Goal: Task Accomplishment & Management: Manage account settings

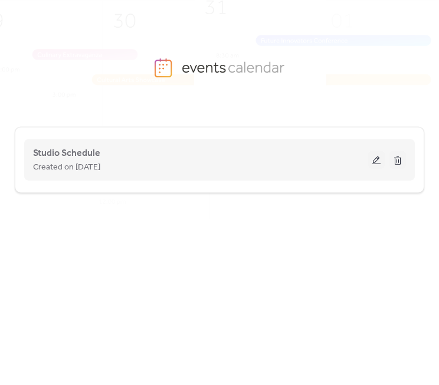
click at [377, 157] on button at bounding box center [376, 160] width 17 height 18
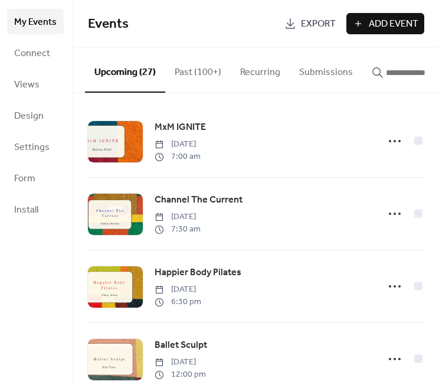
click at [393, 75] on input "button" at bounding box center [421, 73] width 71 height 14
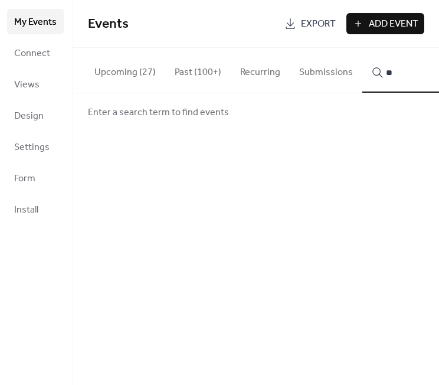
type input "*"
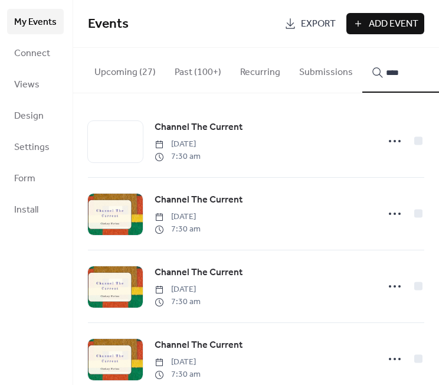
scroll to position [31, 0]
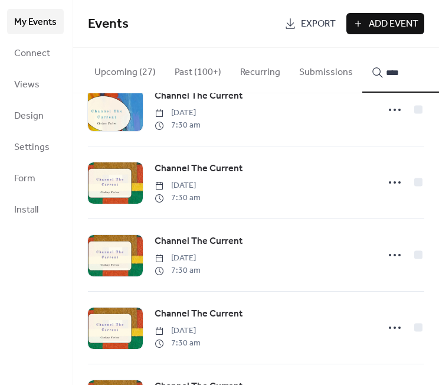
type input "****"
click at [389, 187] on icon at bounding box center [395, 182] width 19 height 19
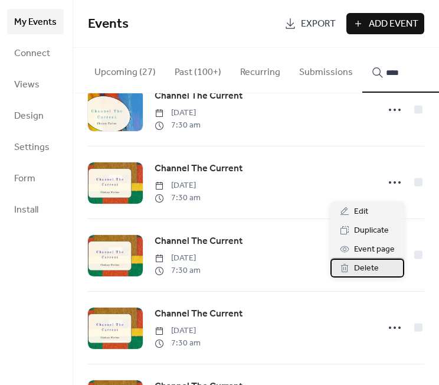
click at [379, 270] on div "Delete" at bounding box center [368, 268] width 74 height 19
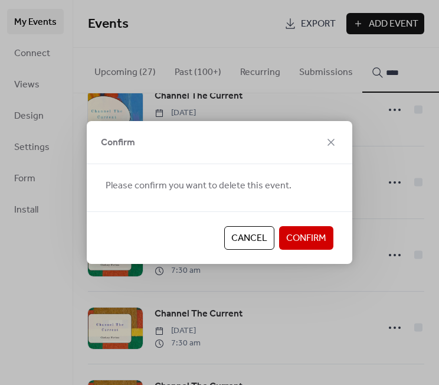
click at [321, 244] on span "Confirm" at bounding box center [306, 238] width 40 height 14
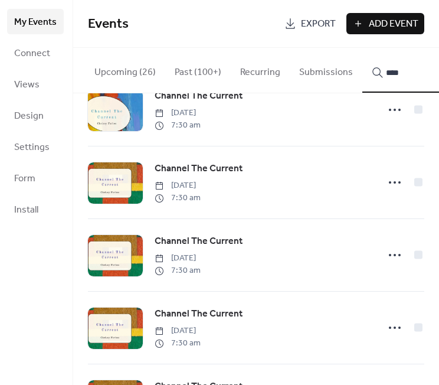
click at [389, 184] on circle at bounding box center [390, 182] width 2 height 2
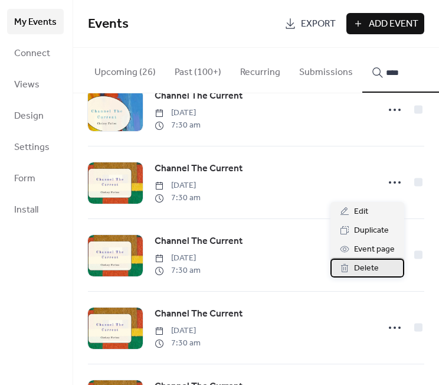
click at [374, 270] on span "Delete" at bounding box center [366, 269] width 25 height 14
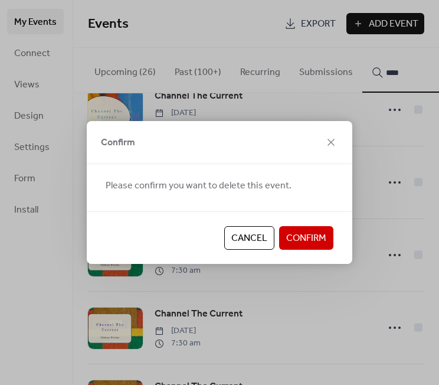
click at [302, 226] on button "Confirm" at bounding box center [306, 238] width 54 height 24
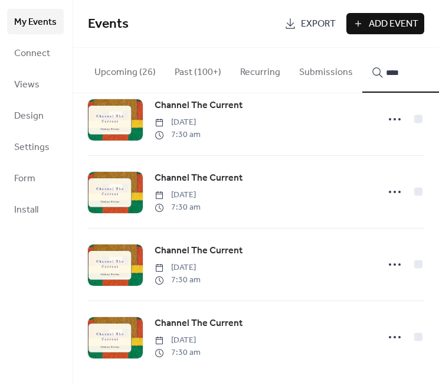
scroll to position [100, 0]
click at [391, 334] on icon at bounding box center [395, 337] width 19 height 19
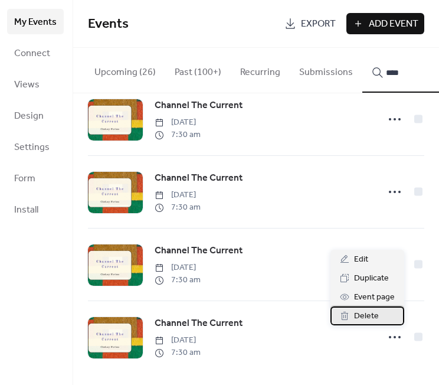
click at [384, 316] on div "Delete" at bounding box center [368, 315] width 74 height 19
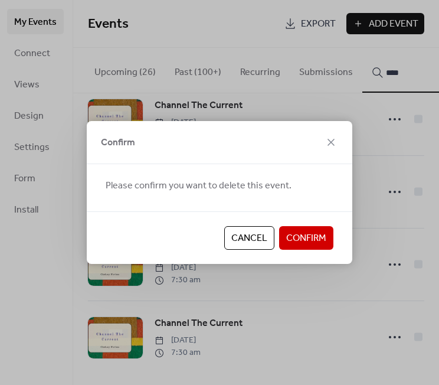
click at [287, 239] on span "Confirm" at bounding box center [306, 238] width 40 height 14
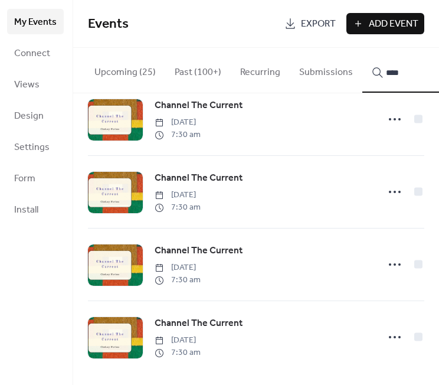
click at [386, 268] on icon at bounding box center [395, 264] width 19 height 19
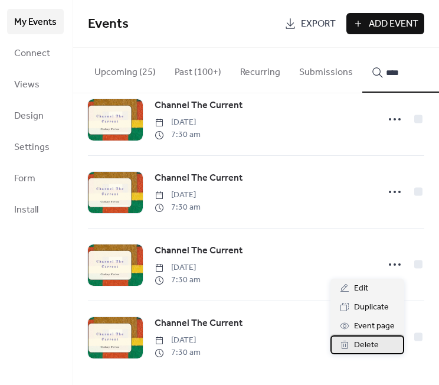
click at [373, 342] on span "Delete" at bounding box center [366, 345] width 25 height 14
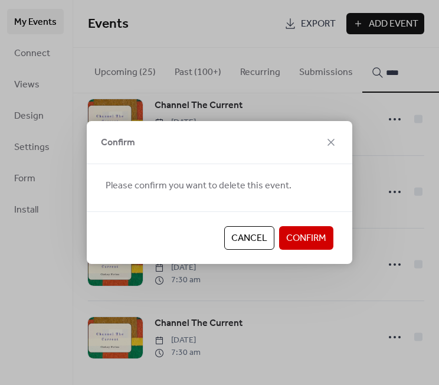
click at [313, 251] on div "Cancel Confirm" at bounding box center [220, 237] width 266 height 53
click at [313, 241] on span "Confirm" at bounding box center [306, 238] width 40 height 14
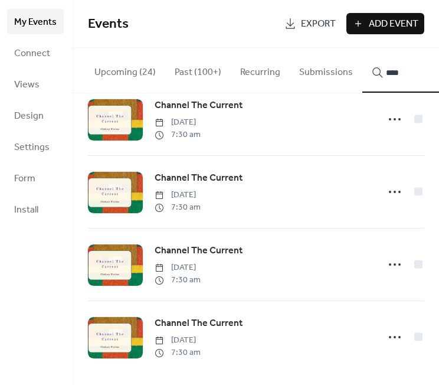
click at [389, 194] on icon at bounding box center [395, 191] width 19 height 19
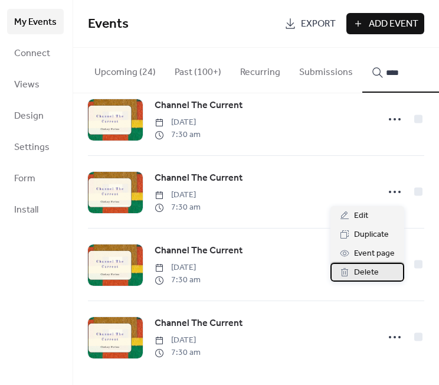
click at [370, 274] on span "Delete" at bounding box center [366, 273] width 25 height 14
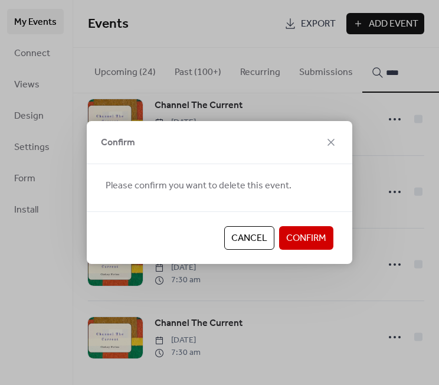
click at [302, 236] on span "Confirm" at bounding box center [306, 238] width 40 height 14
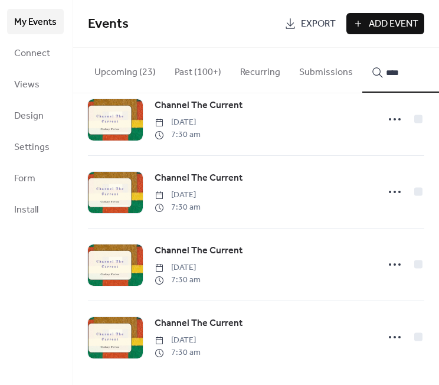
click at [386, 194] on icon at bounding box center [395, 191] width 19 height 19
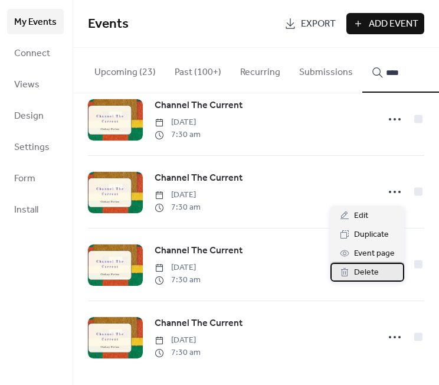
click at [360, 269] on span "Delete" at bounding box center [366, 273] width 25 height 14
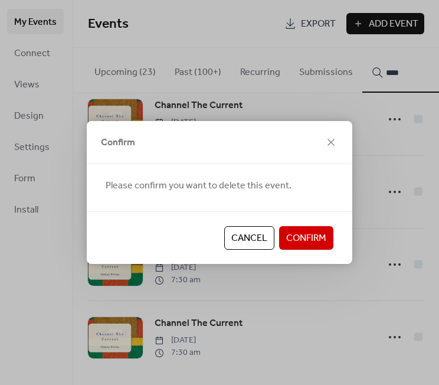
click at [324, 237] on span "Confirm" at bounding box center [306, 238] width 40 height 14
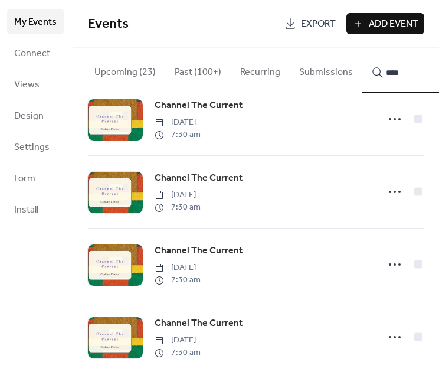
click at [387, 187] on icon at bounding box center [395, 191] width 19 height 19
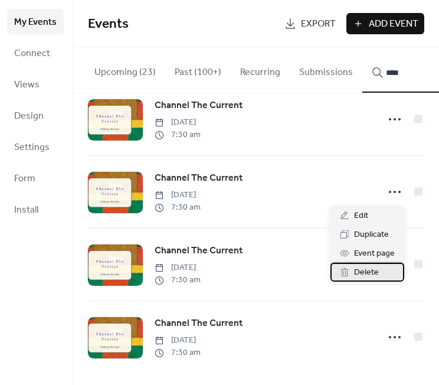
click at [365, 272] on span "Delete" at bounding box center [366, 273] width 25 height 14
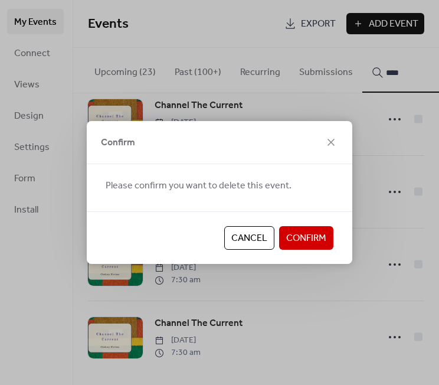
click at [312, 234] on span "Confirm" at bounding box center [306, 238] width 40 height 14
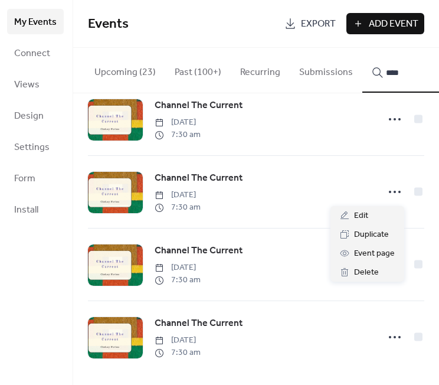
click at [386, 187] on icon at bounding box center [395, 191] width 19 height 19
click at [356, 275] on span "Delete" at bounding box center [366, 273] width 25 height 14
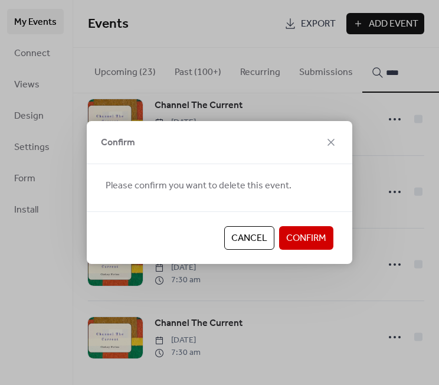
click at [331, 231] on button "Confirm" at bounding box center [306, 238] width 54 height 24
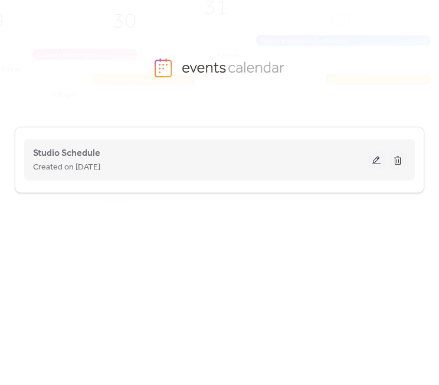
click at [371, 157] on button at bounding box center [376, 160] width 17 height 18
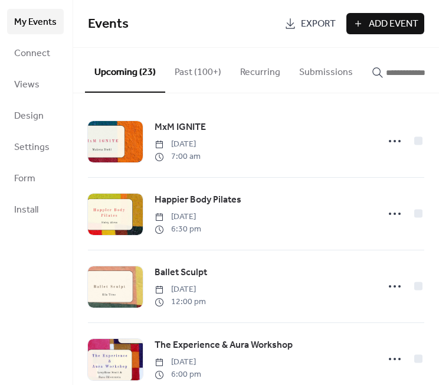
click at [417, 73] on input "button" at bounding box center [421, 73] width 71 height 14
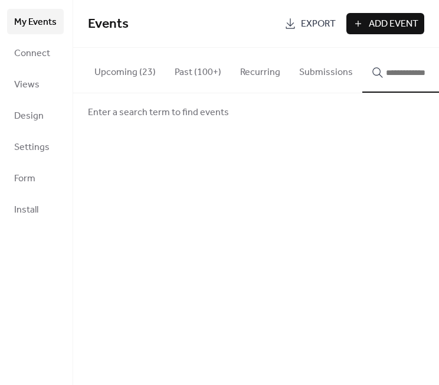
type input "*"
